Goal: Use online tool/utility: Utilize a website feature to perform a specific function

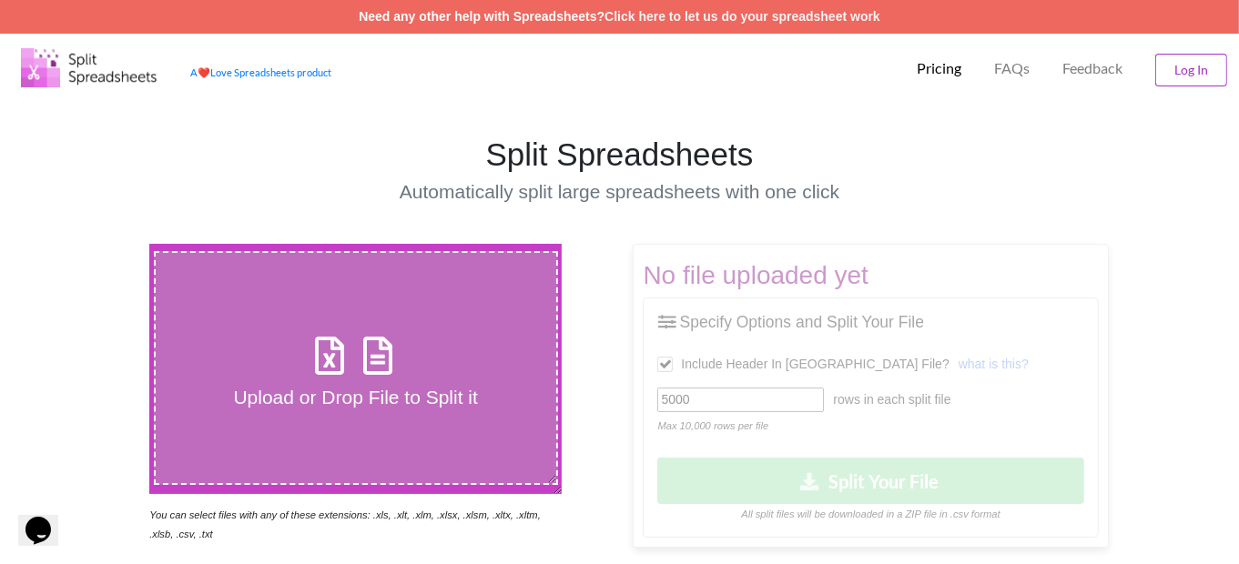
click at [335, 359] on icon at bounding box center [331, 347] width 46 height 38
click at [92, 244] on input "Upload or Drop File to Split it" at bounding box center [92, 244] width 0 height 0
type input "C:\fakepath\Spribe-Upload-07-09-ZM.xlsx"
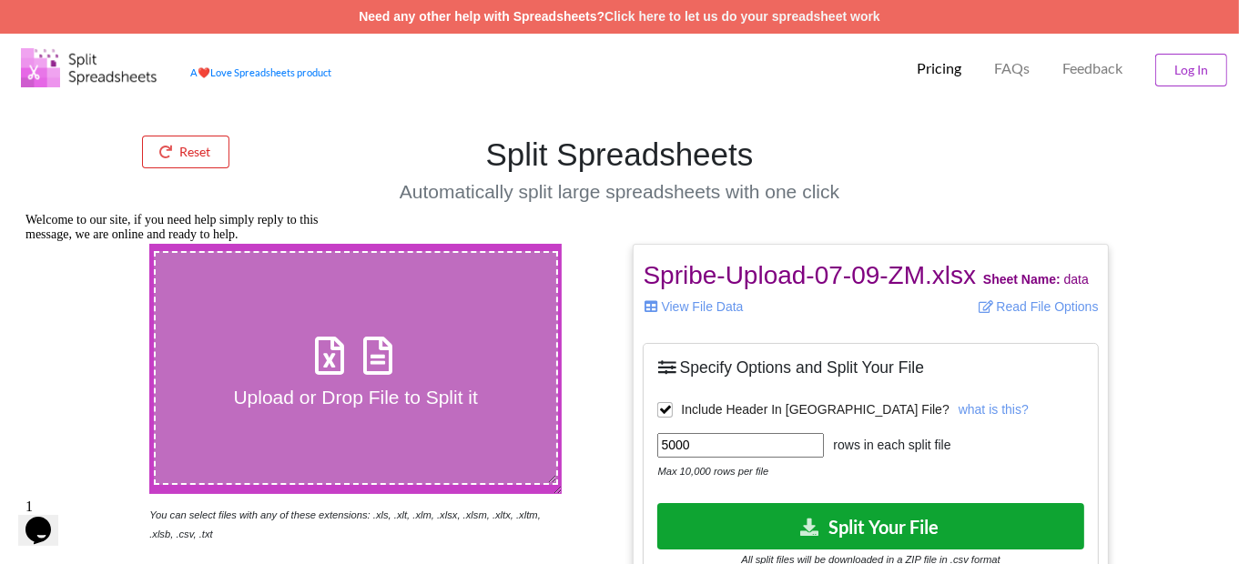
click at [754, 513] on button "Split Your File" at bounding box center [870, 526] width 426 height 46
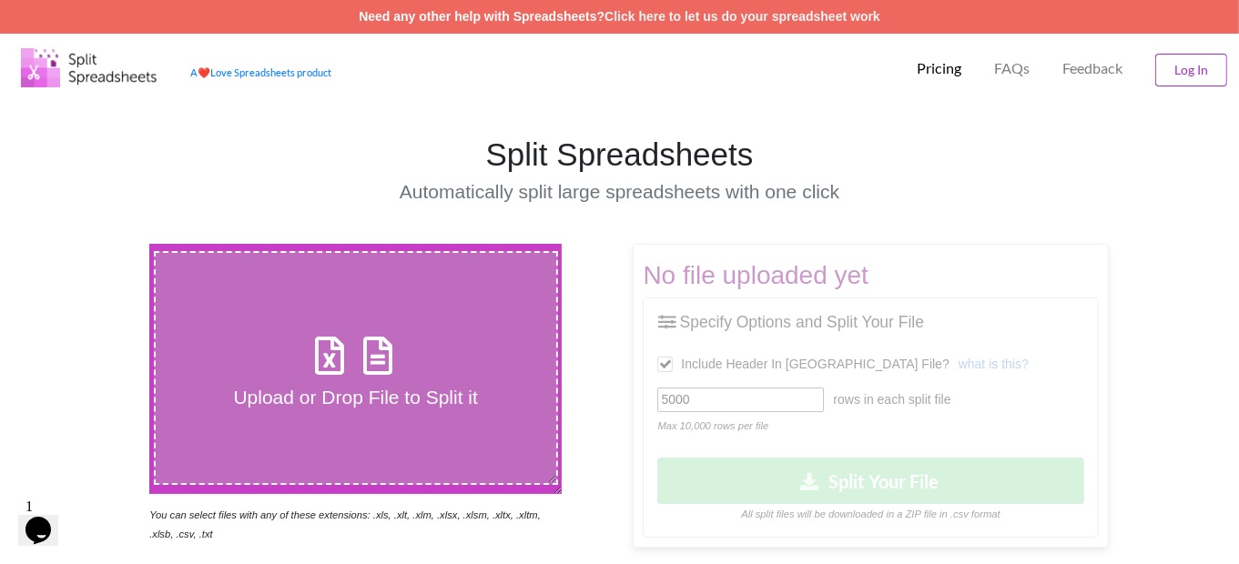
click at [391, 327] on label "Upload or Drop File to Split it" at bounding box center [356, 368] width 404 height 234
click at [92, 244] on input "Upload or Drop File to Split it" at bounding box center [92, 244] width 0 height 0
type input "C:\fakepath\Spribe-Upload-07-09-ZM.xlsx"
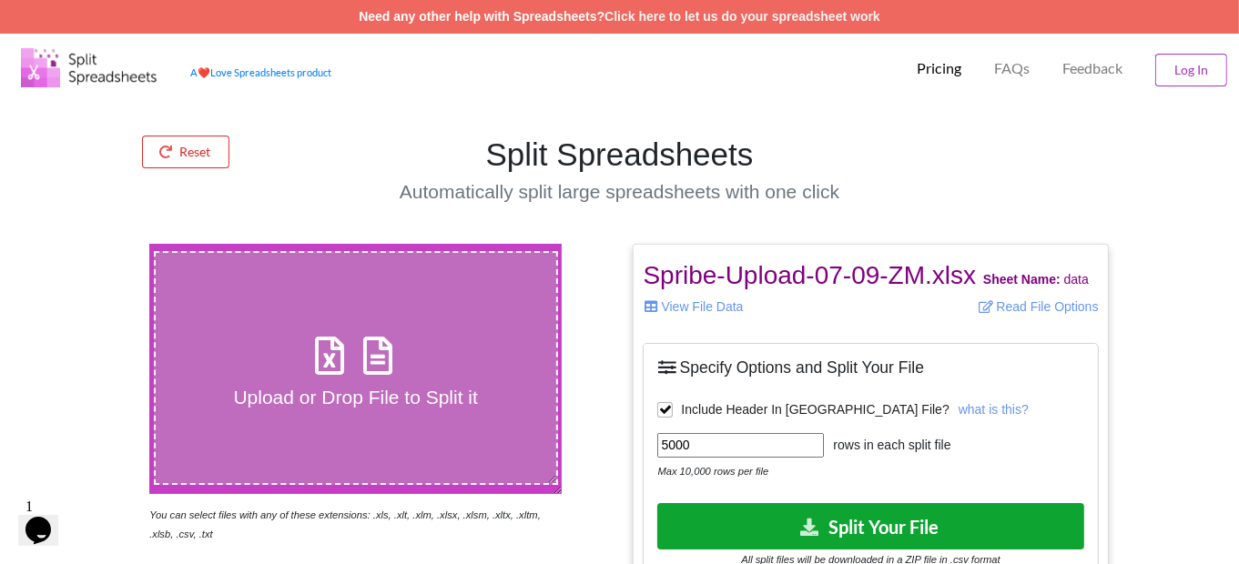
click at [786, 522] on button "Split Your File" at bounding box center [870, 526] width 426 height 46
